Goal: Find specific page/section

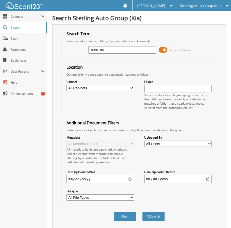
type input "1080105"
click at [142, 212] on button "Search" at bounding box center [153, 216] width 23 height 9
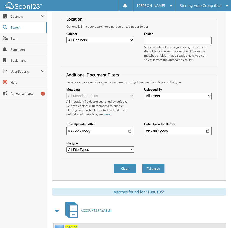
scroll to position [97, 0]
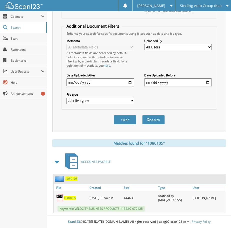
click at [69, 196] on div "1080105" at bounding box center [71, 198] width 35 height 11
click at [70, 198] on span "1080105" at bounding box center [70, 198] width 12 height 4
